Goal: Information Seeking & Learning: Understand process/instructions

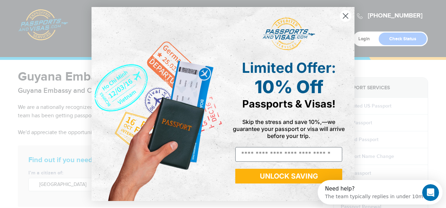
click at [344, 14] on circle "Close dialog" at bounding box center [346, 16] width 12 height 12
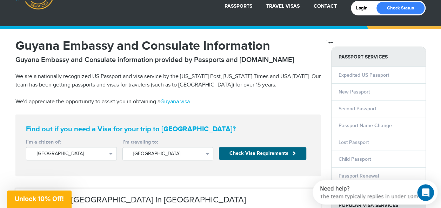
scroll to position [70, 0]
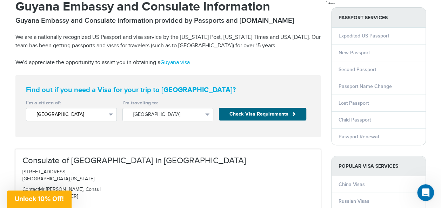
click at [92, 120] on button "[GEOGRAPHIC_DATA]" at bounding box center [71, 114] width 91 height 13
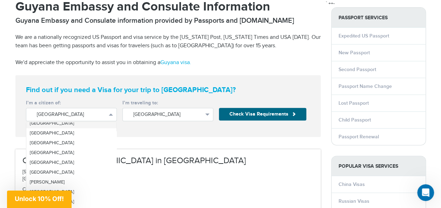
scroll to position [367, 0]
click at [50, 177] on ul "[GEOGRAPHIC_DATA] [GEOGRAPHIC_DATA] [GEOGRAPHIC_DATA] [US_STATE] [GEOGRAPHIC_DA…" at bounding box center [71, 173] width 91 height 103
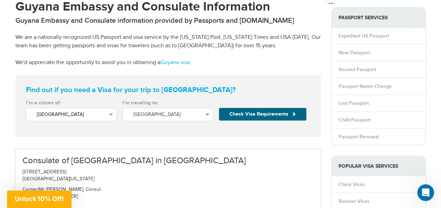
click at [101, 114] on span "[GEOGRAPHIC_DATA]" at bounding box center [71, 114] width 69 height 7
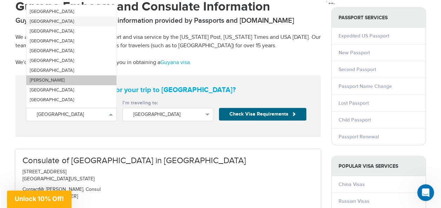
scroll to position [402, 0]
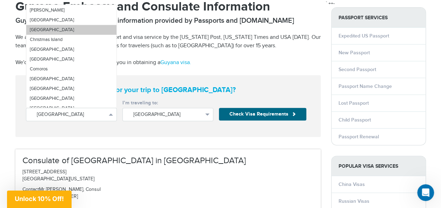
click at [34, 26] on link "[GEOGRAPHIC_DATA]" at bounding box center [71, 30] width 90 height 10
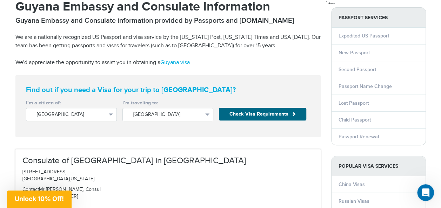
drag, startPoint x: 224, startPoint y: 138, endPoint x: 271, endPoint y: 122, distance: 49.6
click at [271, 115] on button "Check Visa Requirements" at bounding box center [262, 114] width 87 height 13
